Goal: Participate in discussion

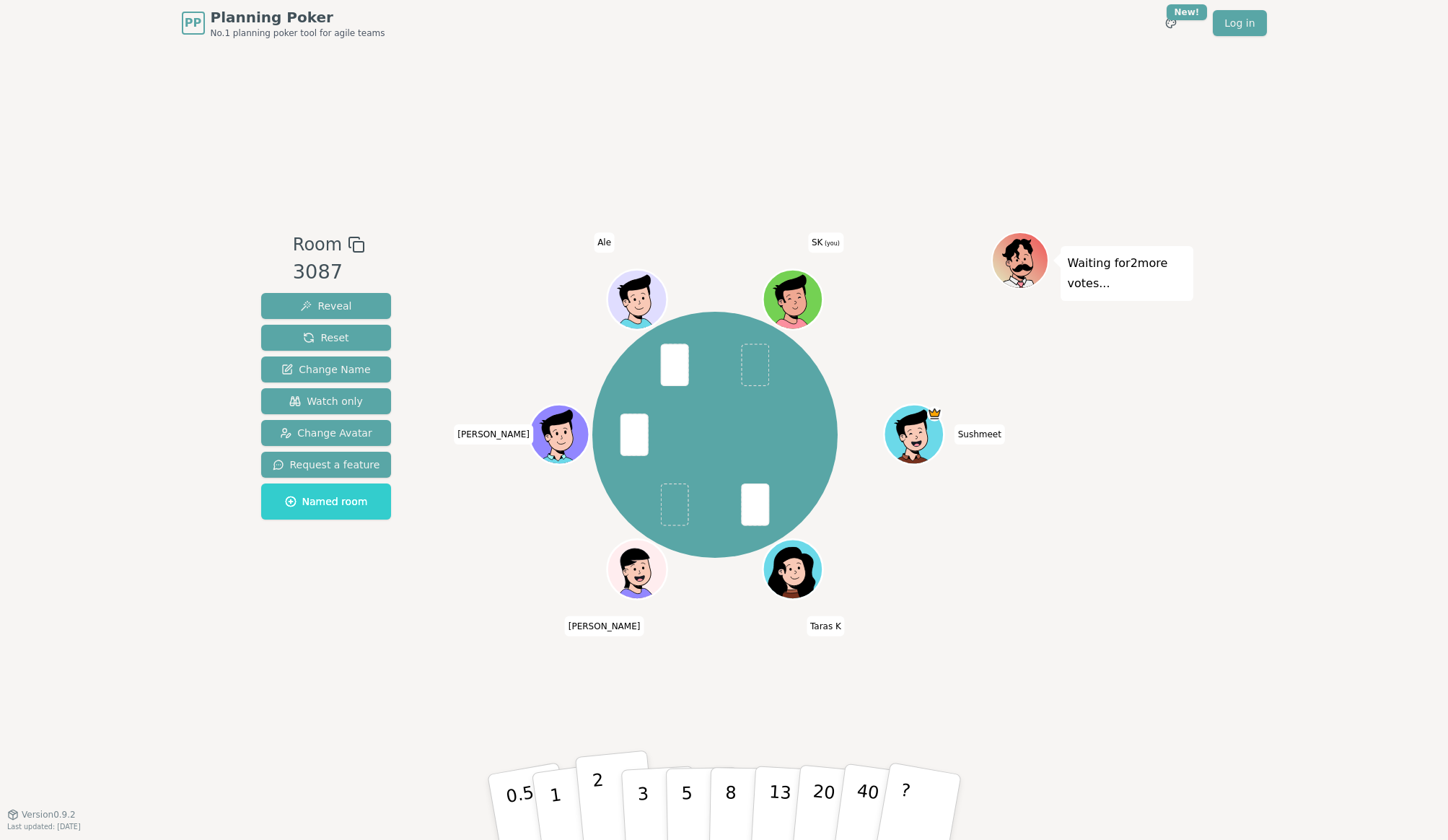
click at [604, 788] on button "2" at bounding box center [615, 808] width 82 height 115
click at [592, 797] on button "2" at bounding box center [615, 808] width 82 height 115
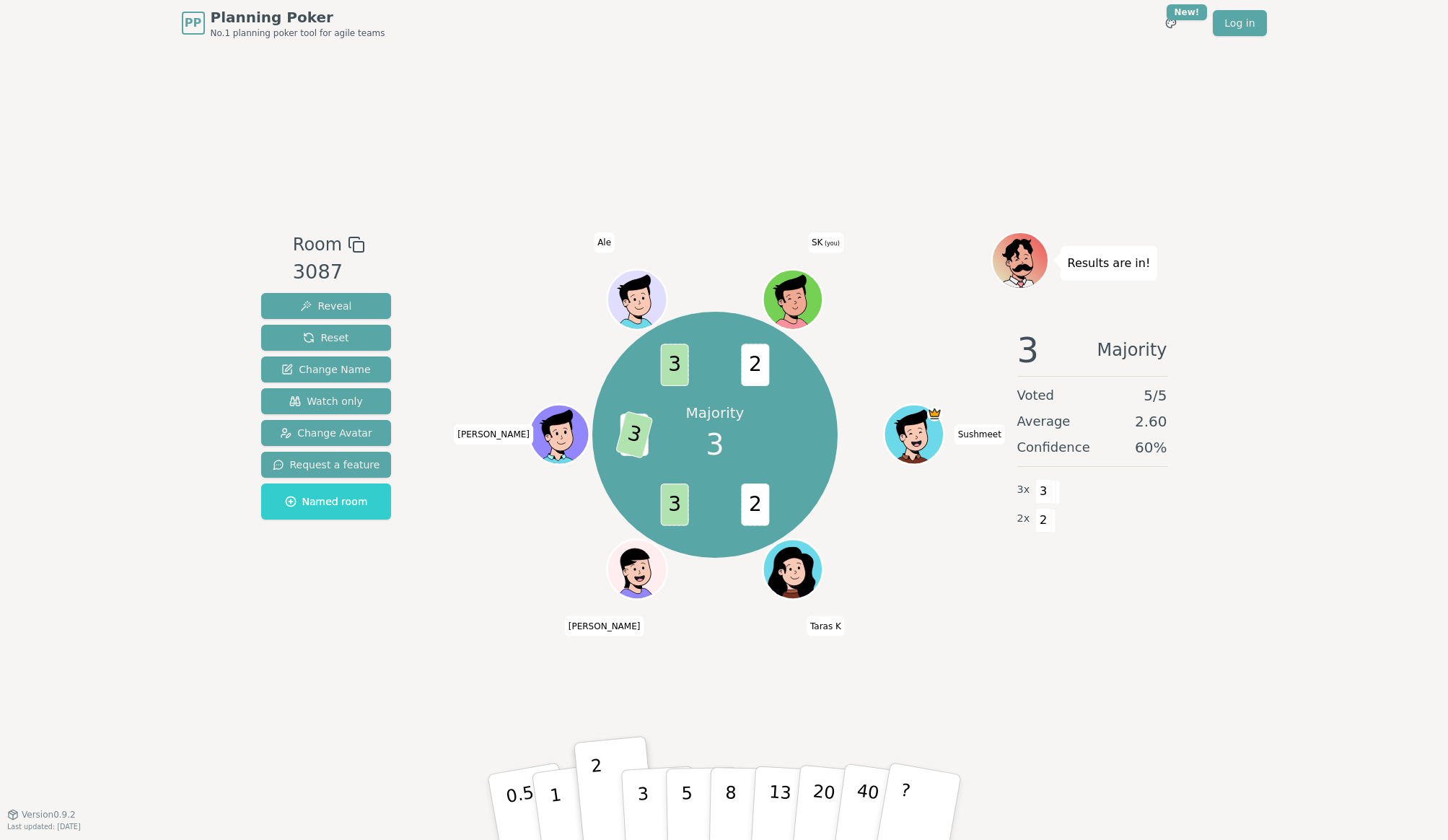
click at [418, 651] on div "Room 3087 Reveal Reset Change Name Watch only Change Avatar Request a feature N…" at bounding box center [724, 429] width 938 height 768
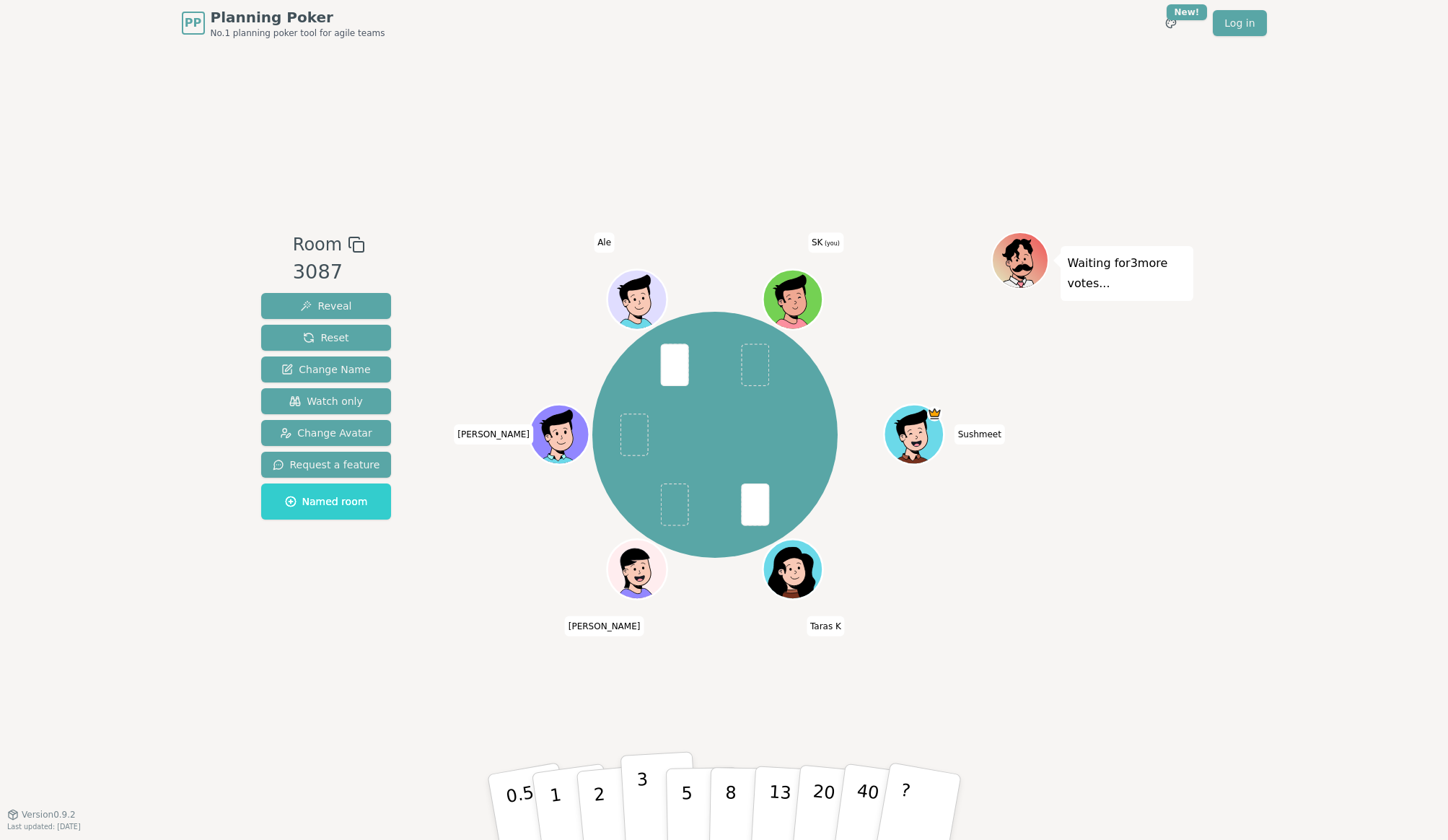
click at [640, 807] on p "3" at bounding box center [644, 809] width 16 height 79
click at [677, 801] on button "5" at bounding box center [703, 807] width 74 height 110
